Goal: Task Accomplishment & Management: Use online tool/utility

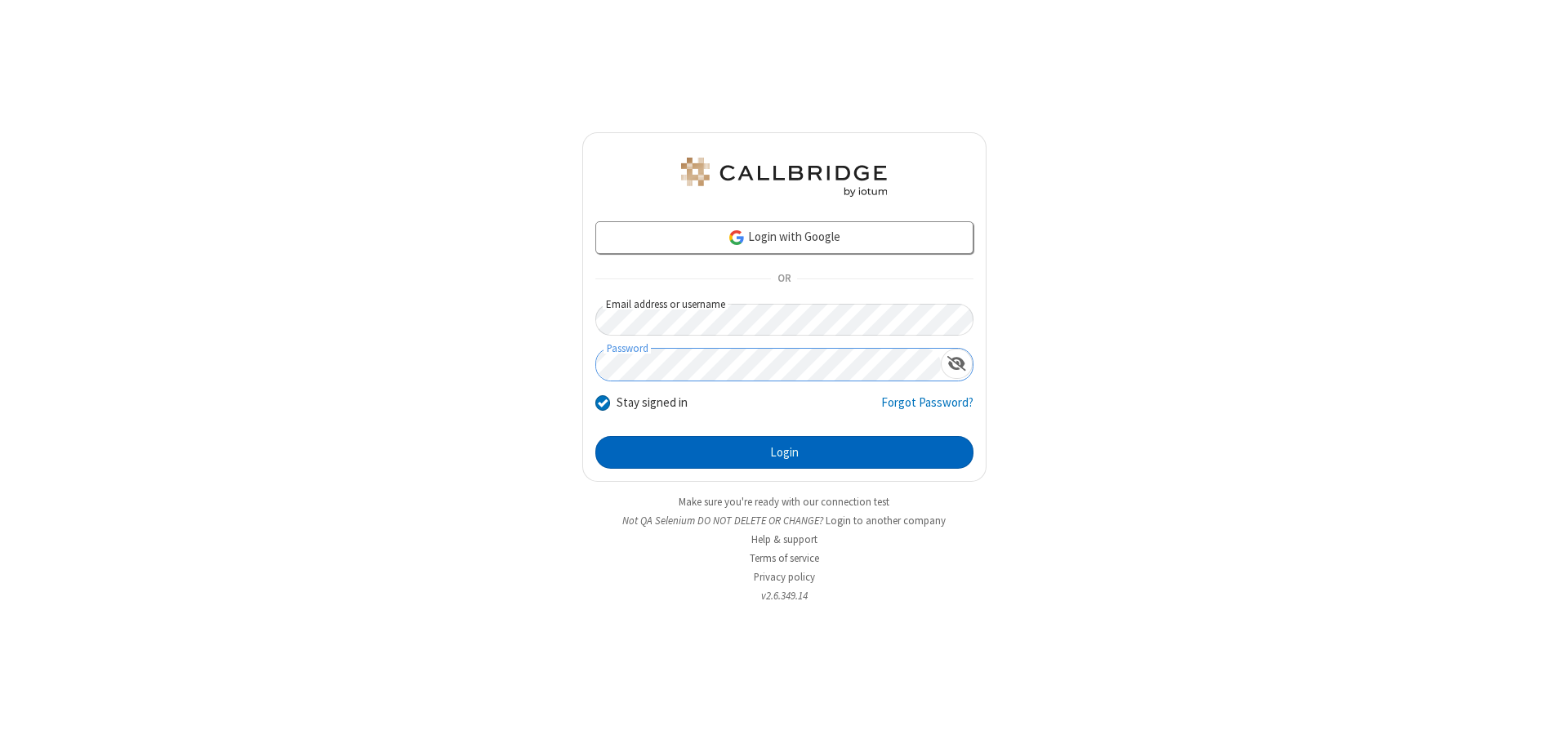
click at [784, 452] on button "Login" at bounding box center [784, 451] width 378 height 32
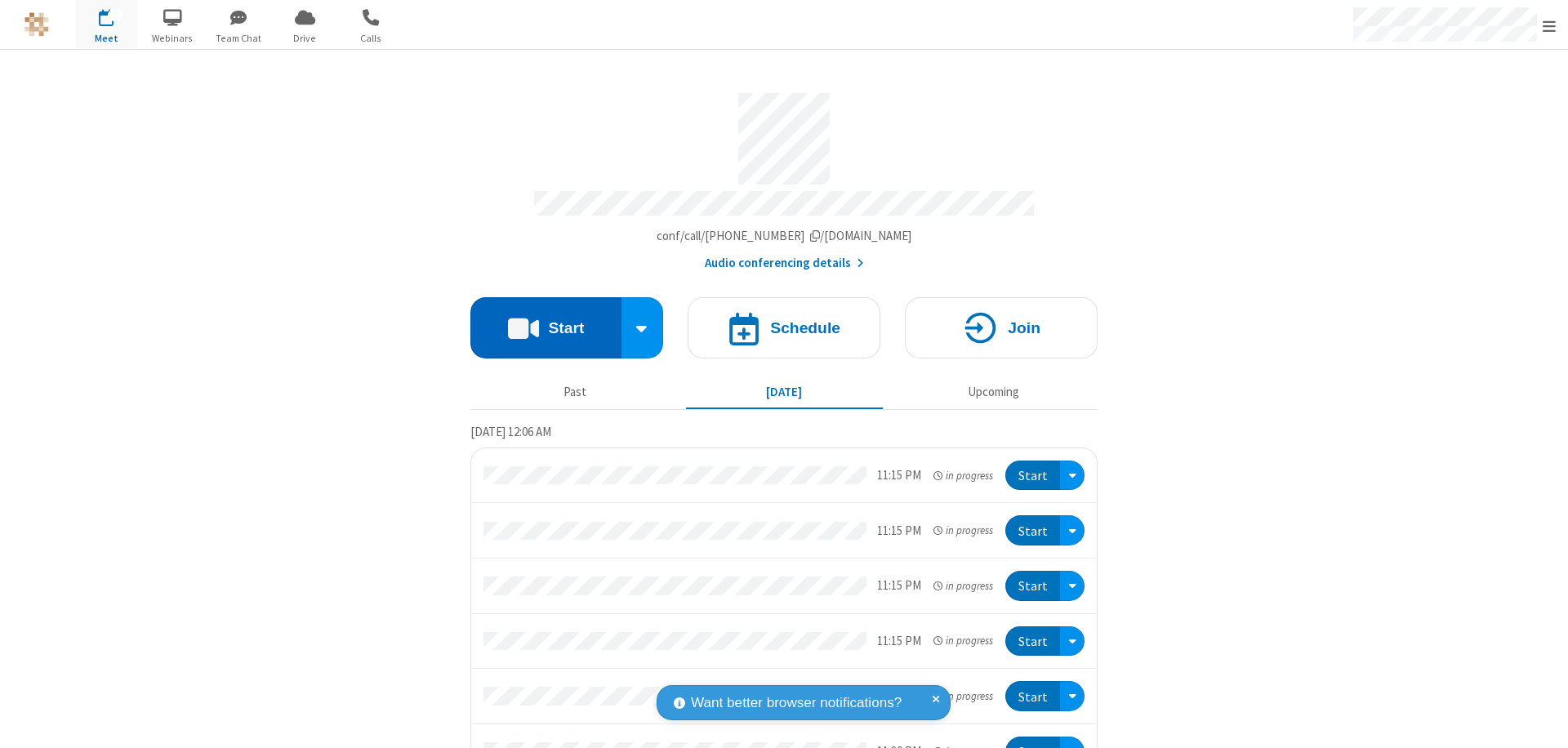
click at [539, 320] on button "Start" at bounding box center [546, 328] width 151 height 61
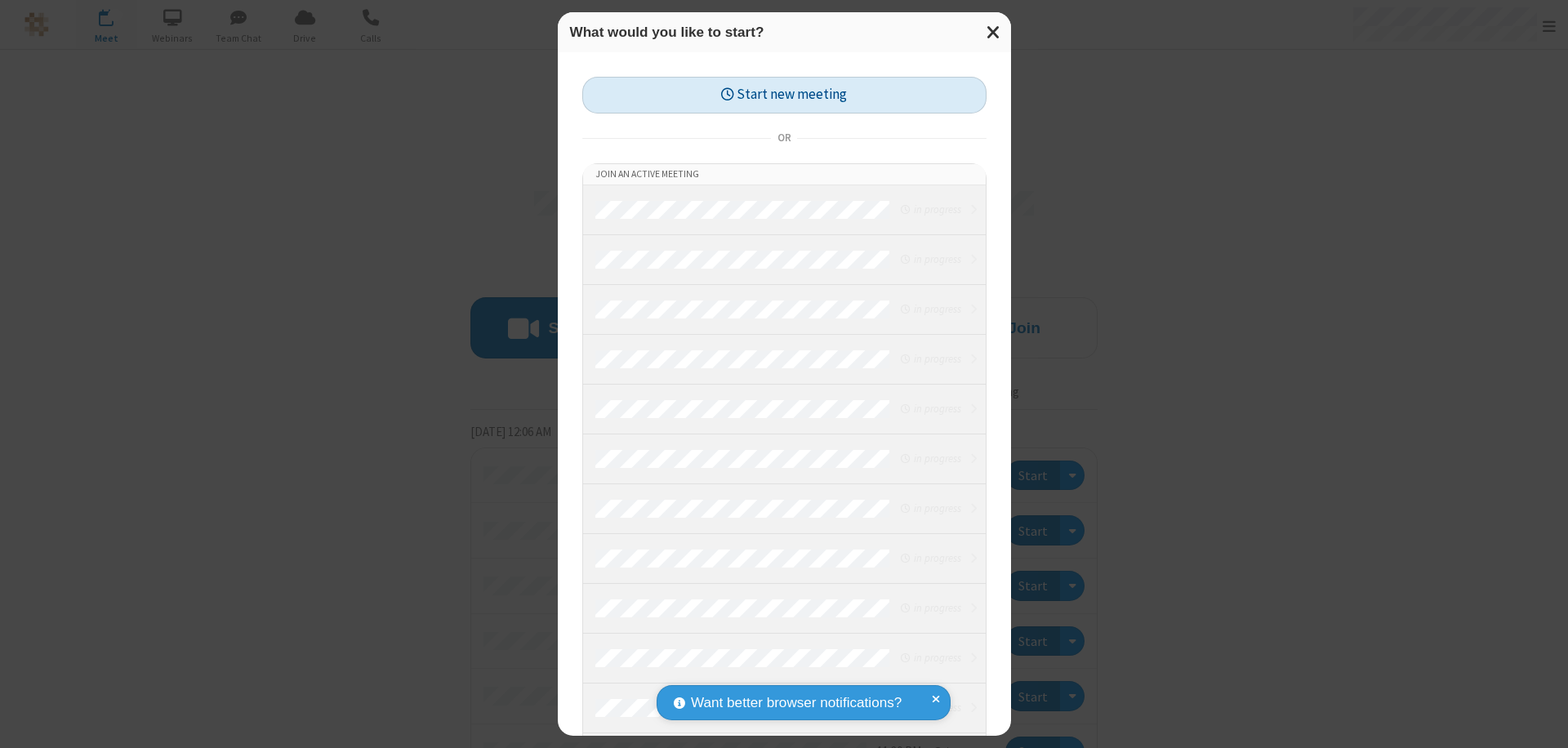
click at [784, 95] on button "Start new meeting" at bounding box center [784, 95] width 404 height 37
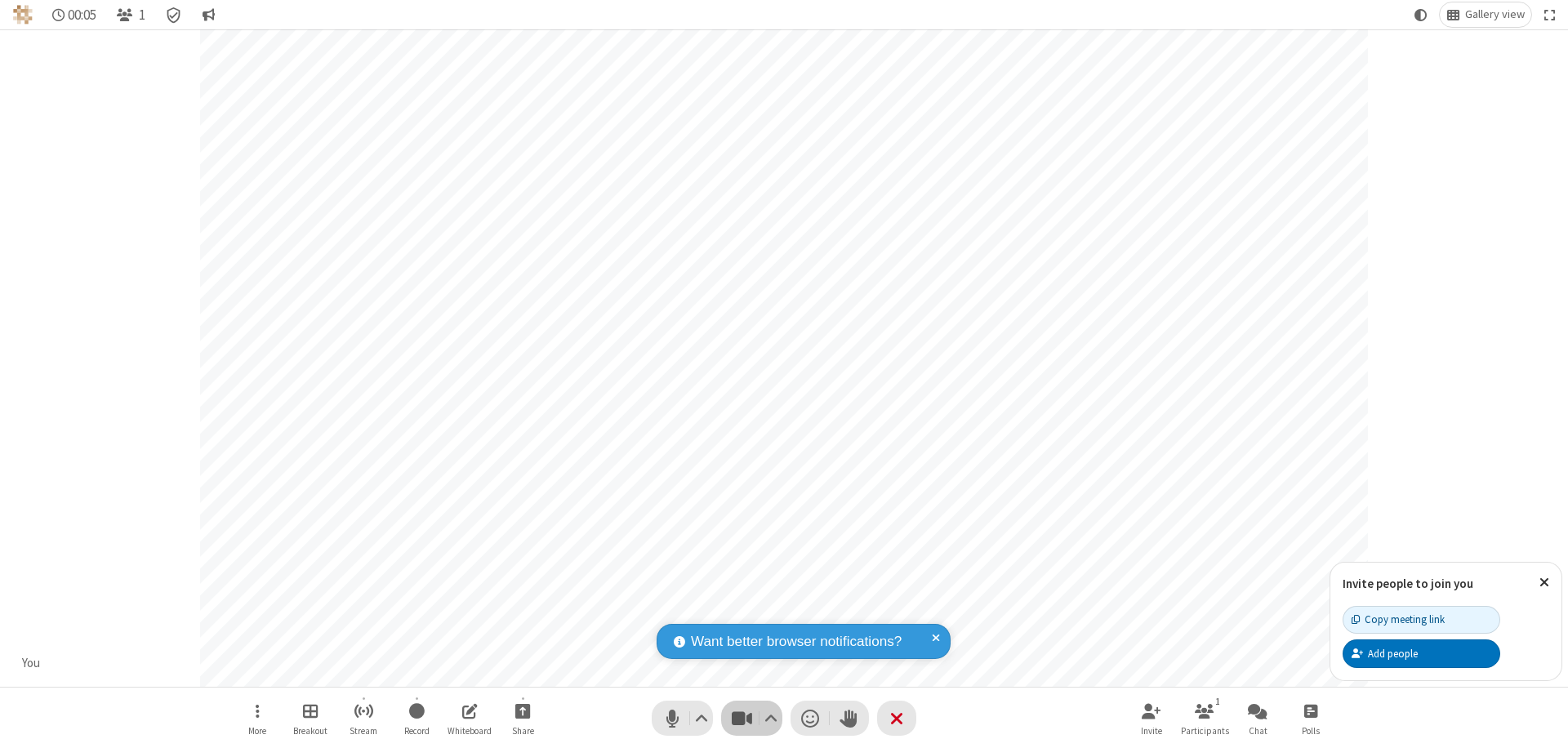
click at [742, 718] on span "Stop video (⌘+Shift+V)" at bounding box center [742, 719] width 25 height 24
click at [742, 718] on span "Start video (⌘+Shift+V)" at bounding box center [742, 719] width 25 height 24
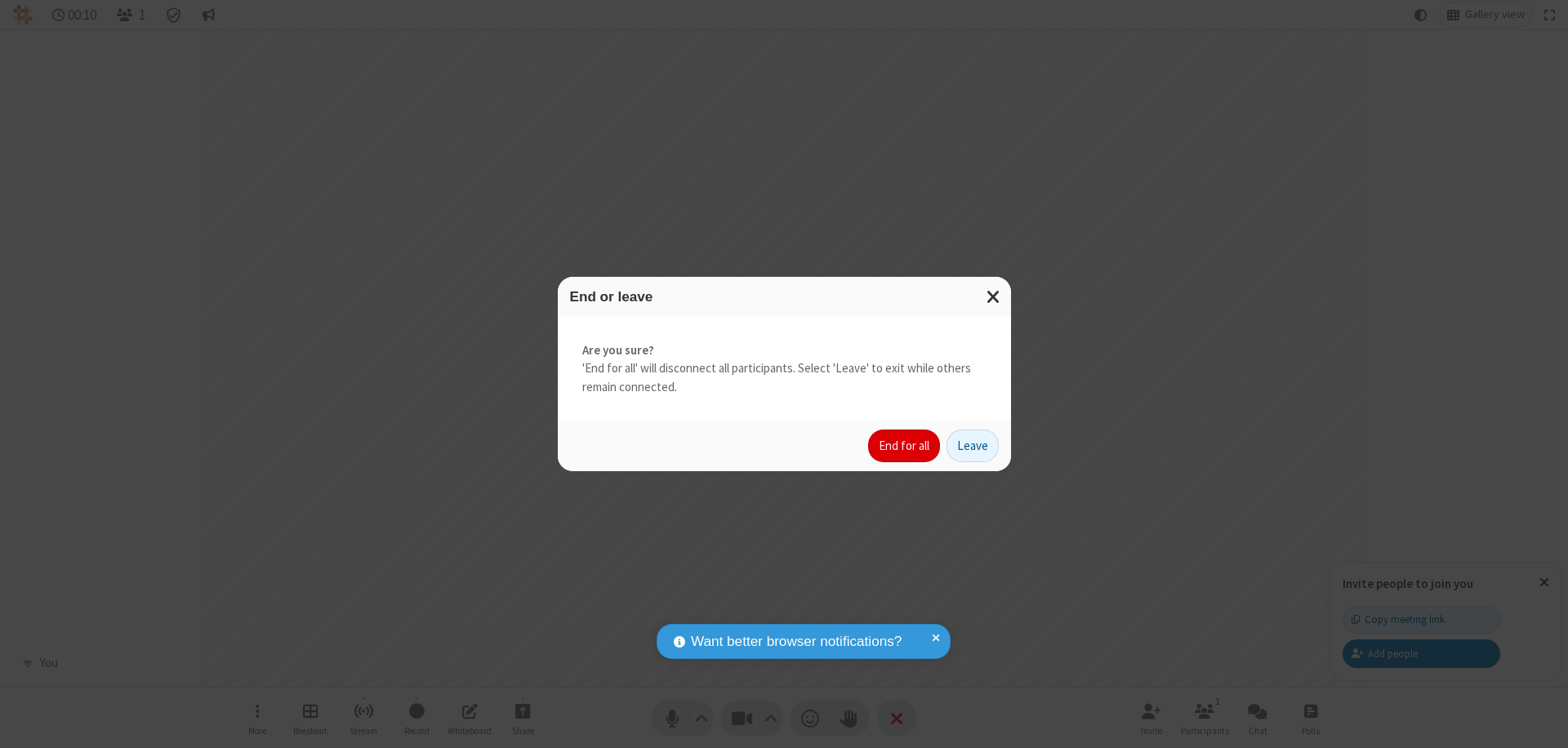
click at [905, 446] on button "End for all" at bounding box center [904, 445] width 72 height 32
